Goal: Transaction & Acquisition: Purchase product/service

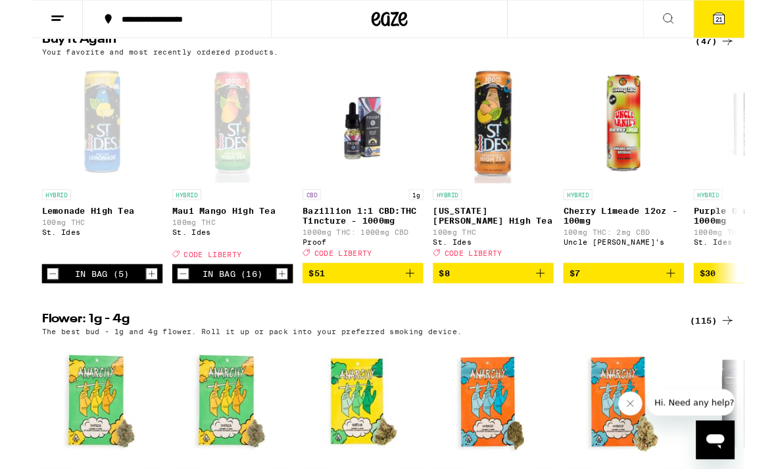
scroll to position [1358, 0]
click at [170, 306] on icon "Decrement" at bounding box center [165, 298] width 12 height 16
click at [166, 306] on icon "Decrement" at bounding box center [165, 298] width 12 height 16
click at [170, 309] on div "In Bag (14)" at bounding box center [219, 298] width 132 height 21
click at [170, 306] on icon "Decrement" at bounding box center [165, 298] width 12 height 16
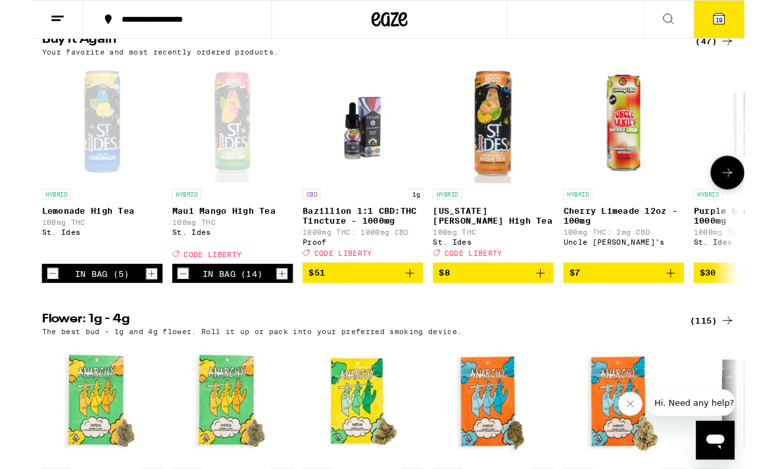
click at [171, 309] on div "In Bag (14)" at bounding box center [219, 298] width 132 height 21
click at [168, 306] on icon "Decrement" at bounding box center [165, 298] width 12 height 16
click at [169, 306] on icon "Decrement" at bounding box center [165, 298] width 12 height 16
click at [171, 309] on div "In Bag (10)" at bounding box center [219, 298] width 132 height 21
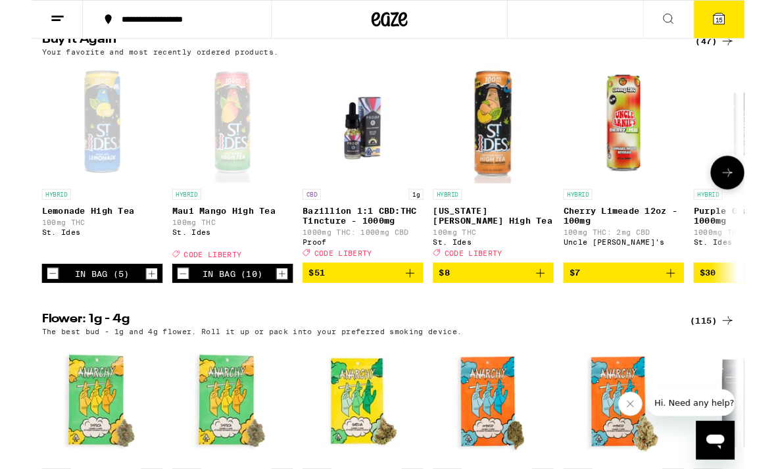
click at [170, 305] on button "Decrement" at bounding box center [164, 297] width 13 height 13
click at [168, 306] on icon "Decrement" at bounding box center [165, 298] width 12 height 16
click at [172, 309] on div "In Bag (9)" at bounding box center [219, 298] width 132 height 21
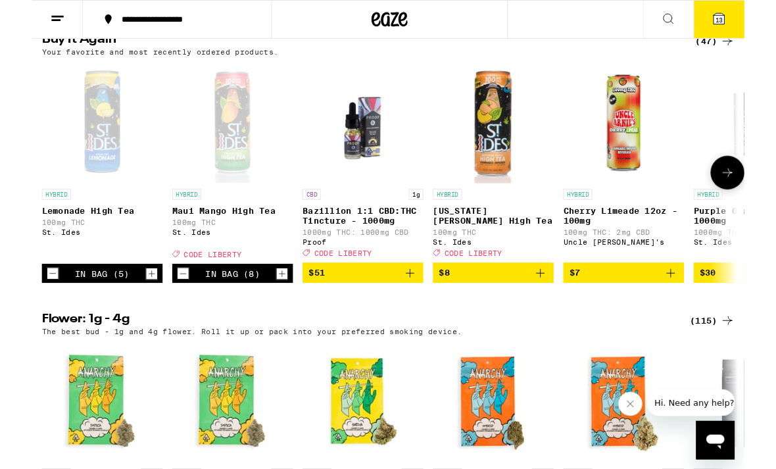
click at [161, 306] on icon "Decrement" at bounding box center [165, 298] width 12 height 16
click at [166, 309] on div "In Bag (7)" at bounding box center [219, 298] width 132 height 21
click at [167, 306] on icon "Decrement" at bounding box center [165, 298] width 12 height 16
click at [557, 305] on icon "Add to bag" at bounding box center [554, 297] width 16 height 16
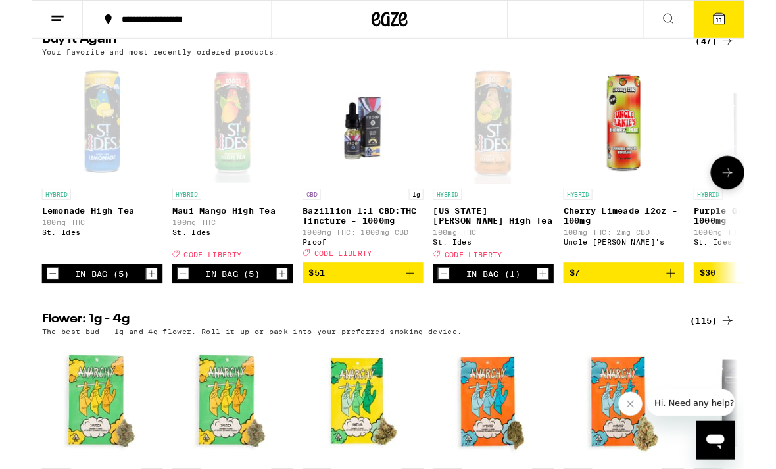
click at [557, 306] on icon "Increment" at bounding box center [557, 298] width 12 height 16
click at [562, 306] on icon "Increment" at bounding box center [557, 298] width 12 height 16
click at [561, 306] on icon "Increment" at bounding box center [557, 298] width 12 height 16
click at [413, 305] on icon "Add to bag" at bounding box center [412, 297] width 16 height 16
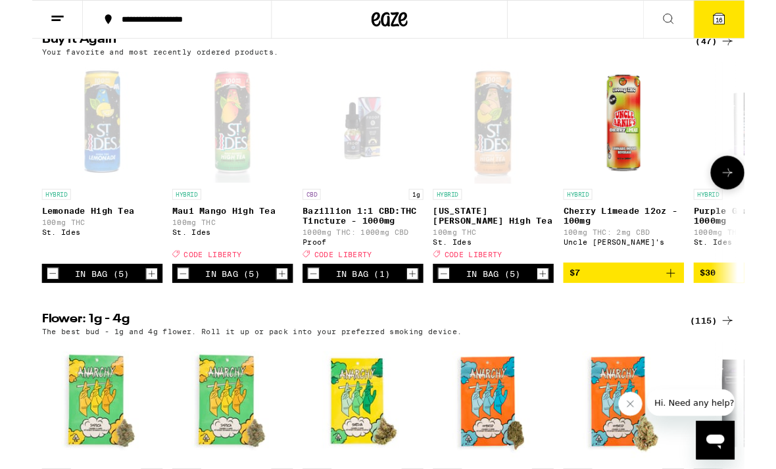
click at [420, 305] on button "Increment" at bounding box center [414, 297] width 13 height 13
click at [313, 305] on button "Decrement" at bounding box center [306, 297] width 13 height 13
click at [554, 306] on icon "Increment" at bounding box center [557, 298] width 12 height 16
click at [558, 306] on icon "Increment" at bounding box center [557, 298] width 12 height 16
click at [272, 306] on icon "Increment" at bounding box center [272, 298] width 12 height 16
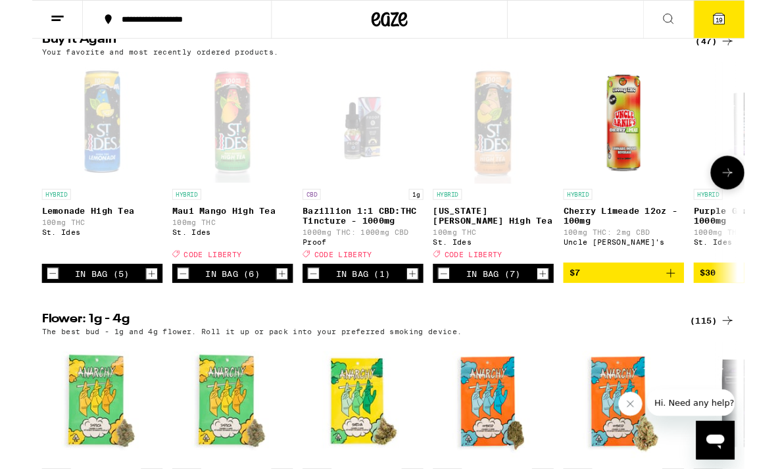
click at [274, 309] on div "In Bag (6)" at bounding box center [219, 298] width 132 height 21
click at [757, 28] on button "19" at bounding box center [748, 21] width 55 height 41
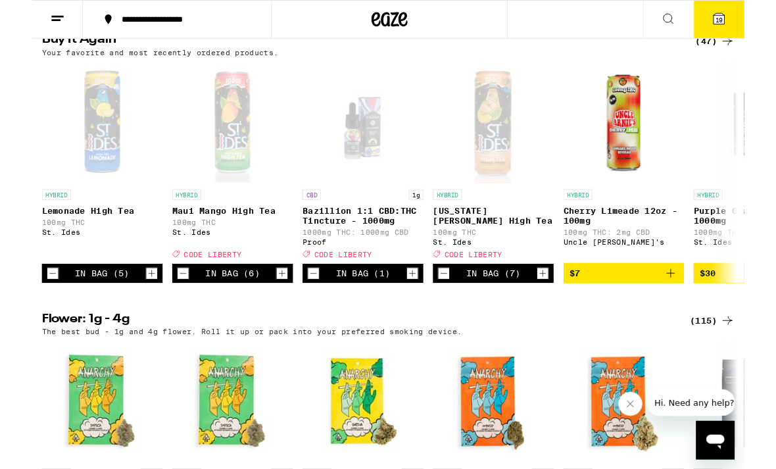
click at [752, 26] on div "Your Cart Bazillion 1:1 CBD:THC Tincture - 1000mg Proof $51 1 [US_STATE][PERSON…" at bounding box center [388, 255] width 776 height 511
click at [749, 18] on span "19" at bounding box center [749, 22] width 8 height 8
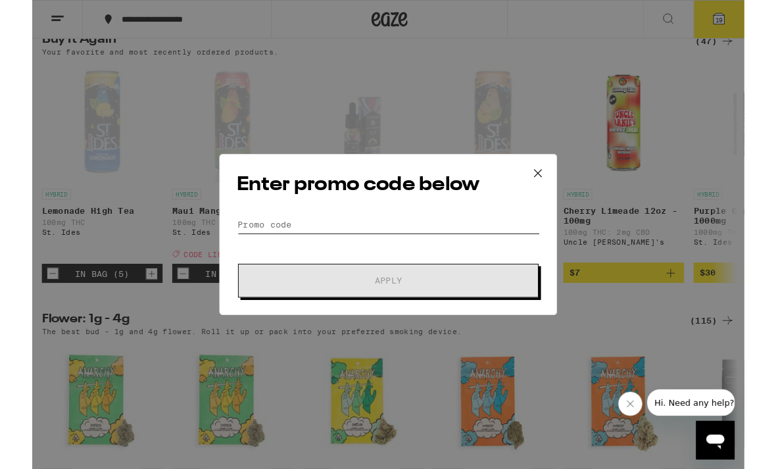
click at [294, 246] on input "Promo Code" at bounding box center [388, 245] width 330 height 20
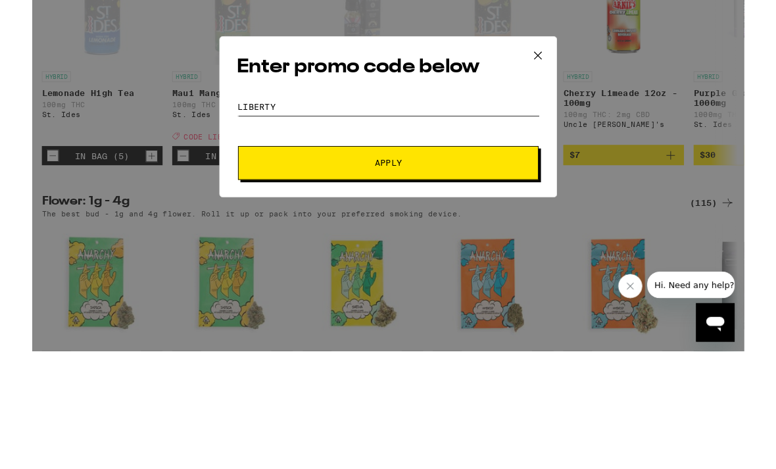
type input "Liberty"
click at [436, 301] on span "Apply" at bounding box center [388, 305] width 237 height 9
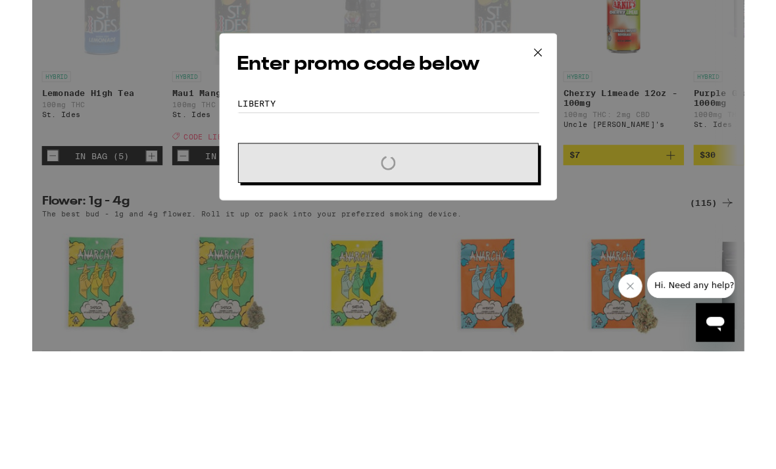
scroll to position [1486, 0]
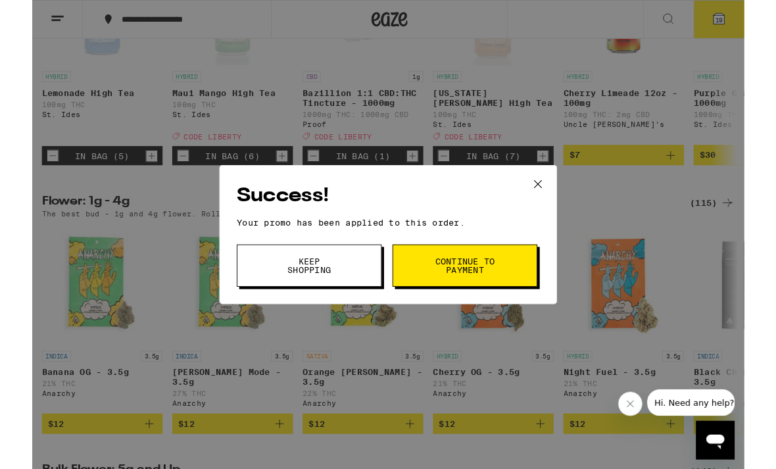
click at [480, 291] on span "Continue to payment" at bounding box center [471, 289] width 67 height 18
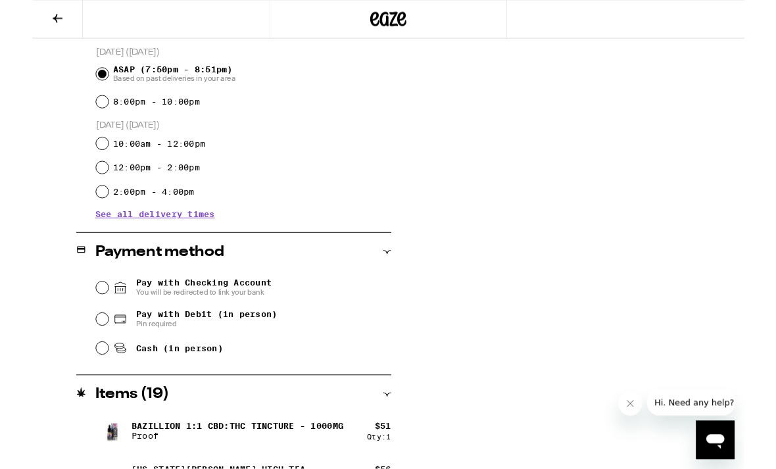
scroll to position [364, 0]
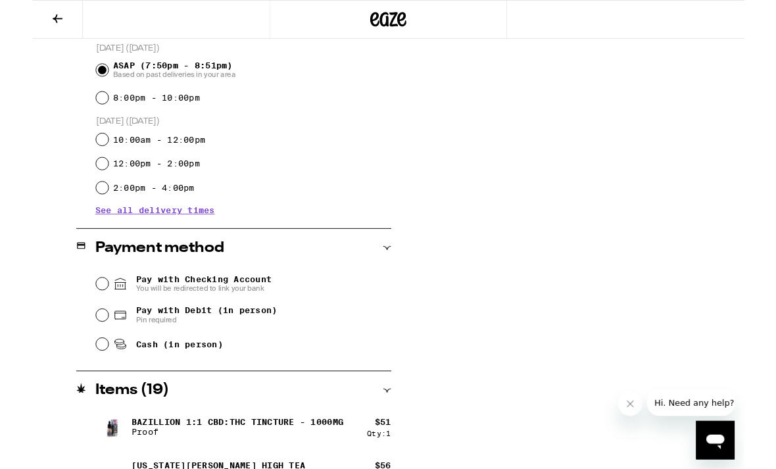
click at [93, 380] on icon at bounding box center [97, 377] width 10 height 6
click at [83, 382] on input "Cash (in person)" at bounding box center [76, 374] width 13 height 13
radio input "true"
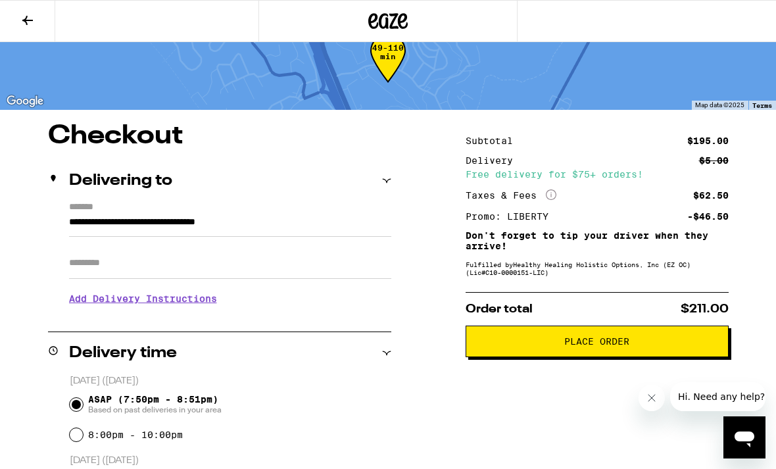
scroll to position [35, 0]
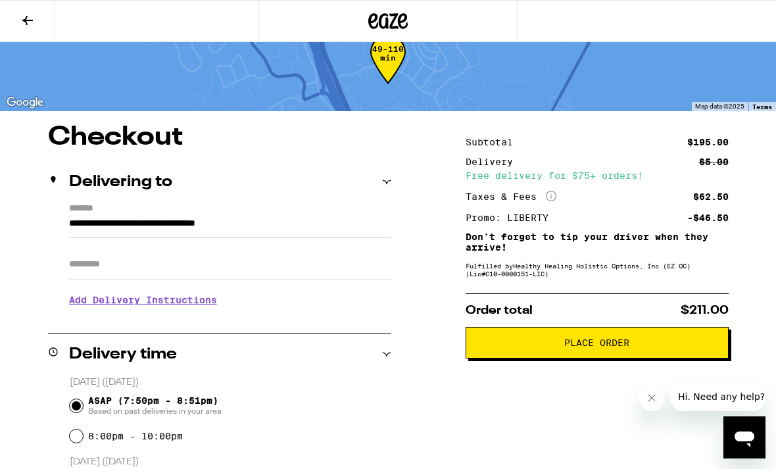
click at [601, 347] on span "Place Order" at bounding box center [597, 342] width 65 height 9
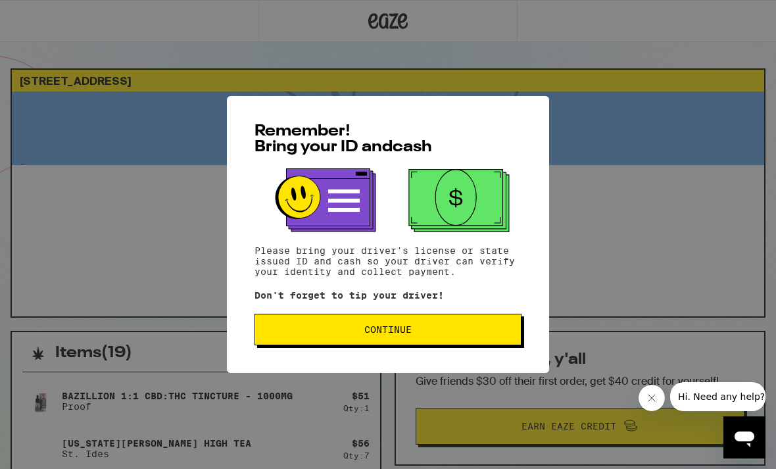
click at [416, 330] on span "Continue" at bounding box center [388, 329] width 245 height 9
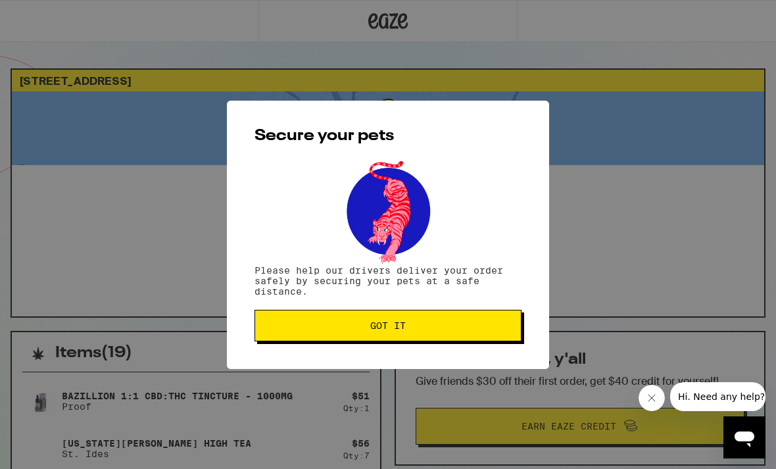
click at [413, 330] on span "Got it" at bounding box center [388, 325] width 245 height 9
